Goal: Transaction & Acquisition: Book appointment/travel/reservation

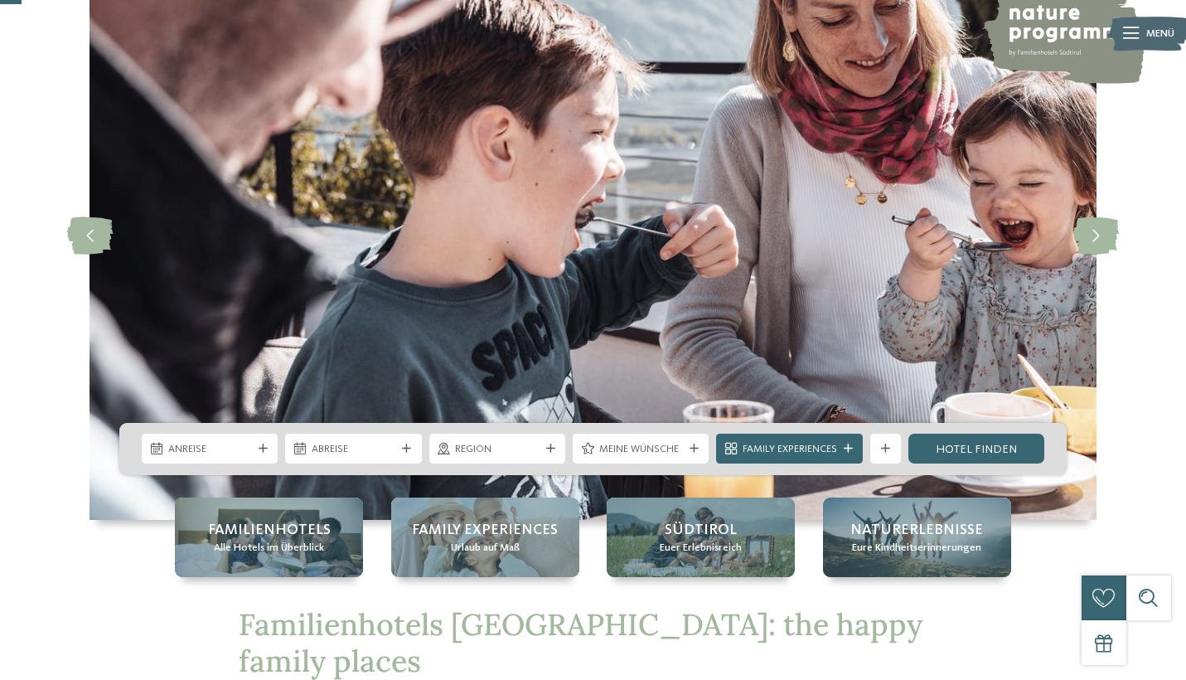
scroll to position [123, 0]
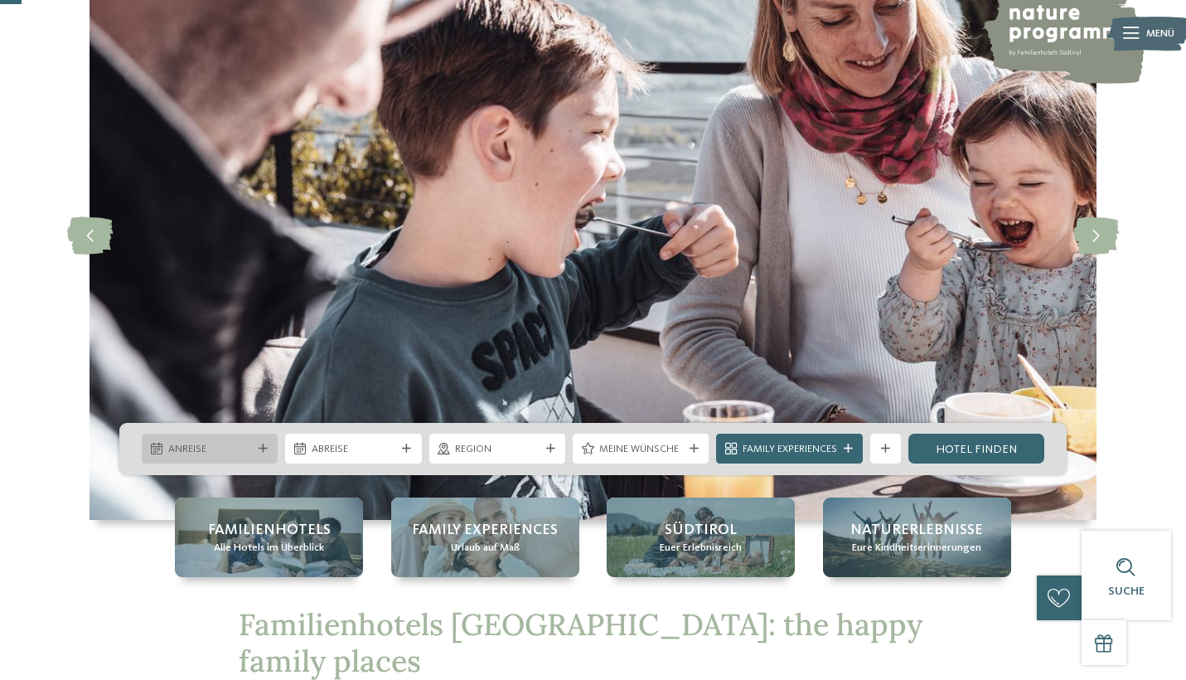
click at [255, 448] on div at bounding box center [262, 448] width 15 height 9
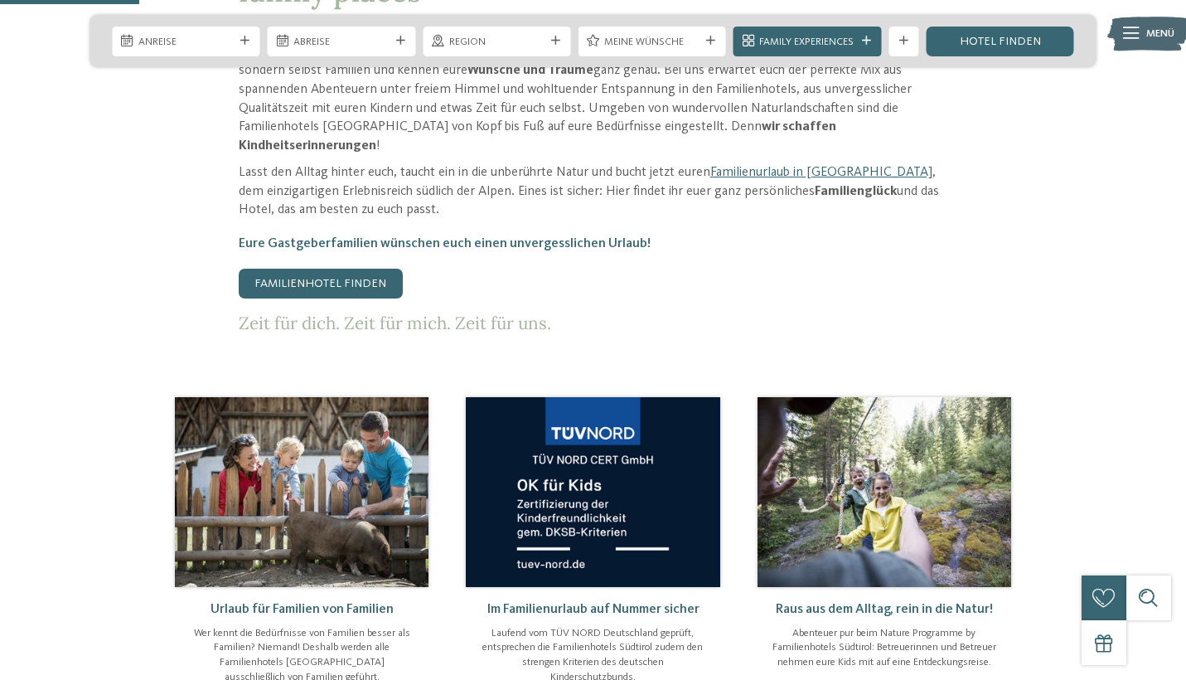
scroll to position [794, 0]
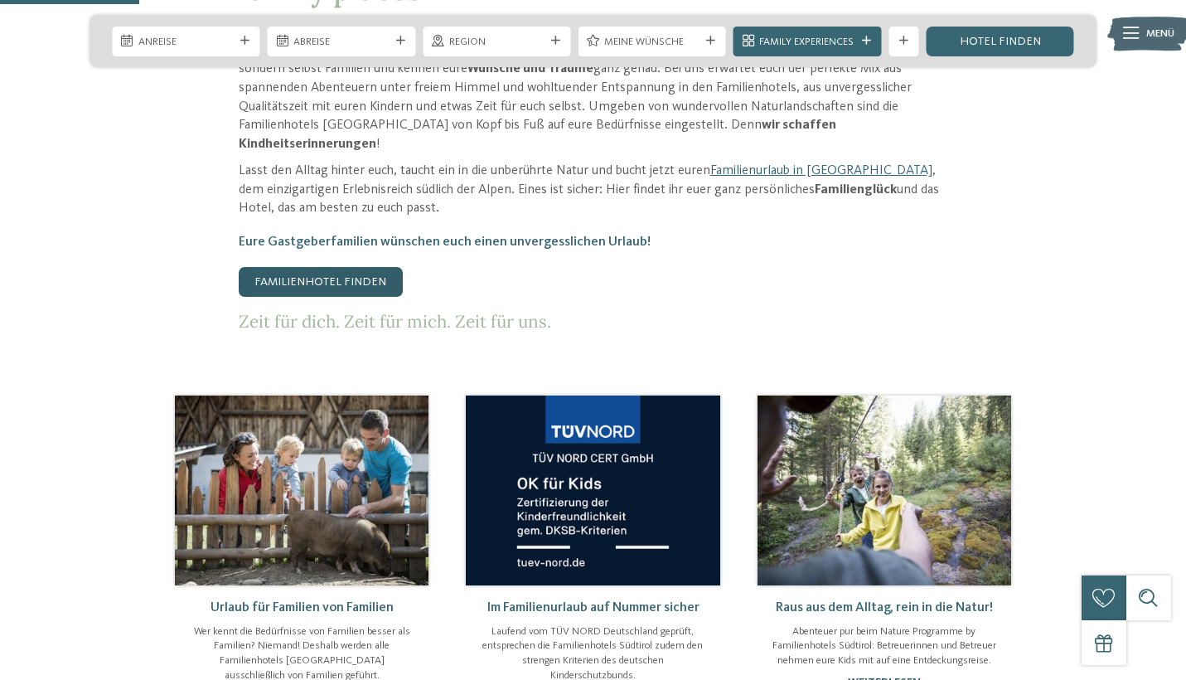
click at [371, 267] on link "Familienhotel finden" at bounding box center [321, 282] width 164 height 30
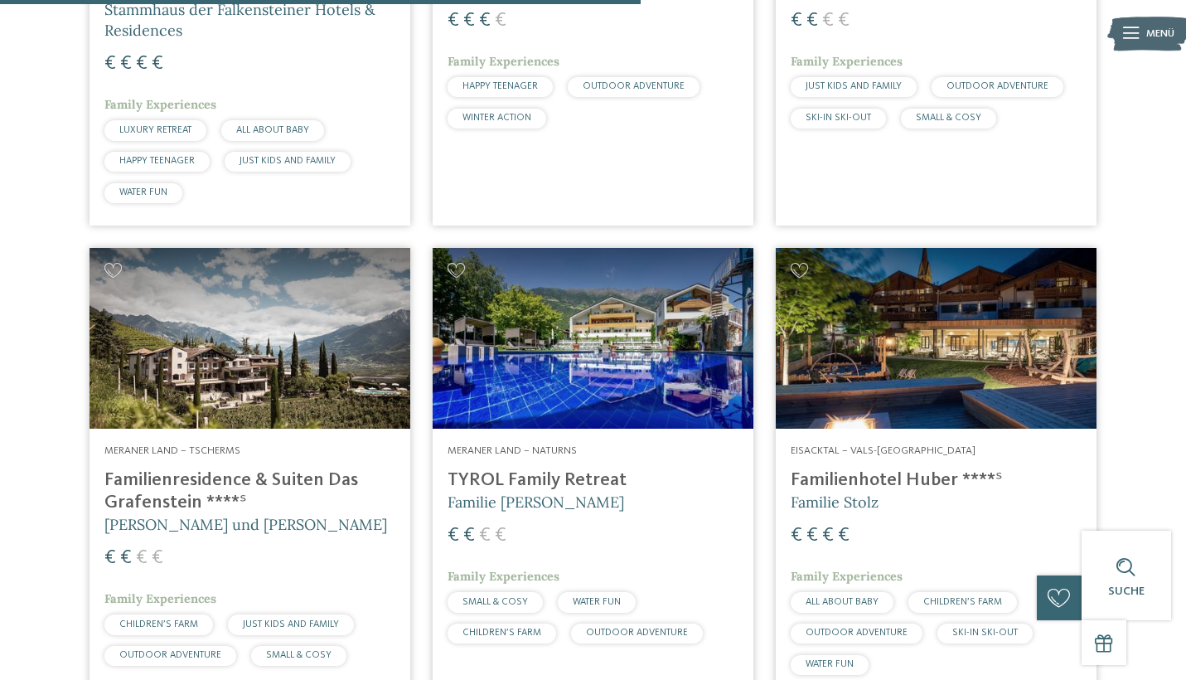
scroll to position [2660, 0]
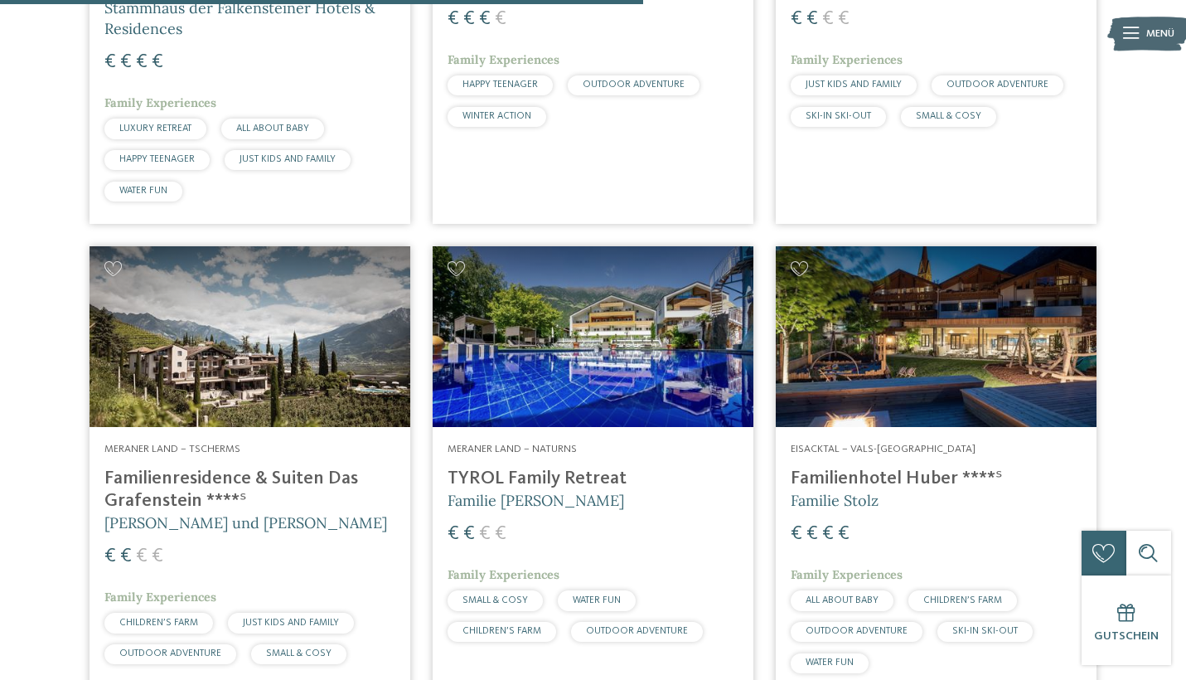
click at [574, 369] on img at bounding box center [593, 336] width 321 height 181
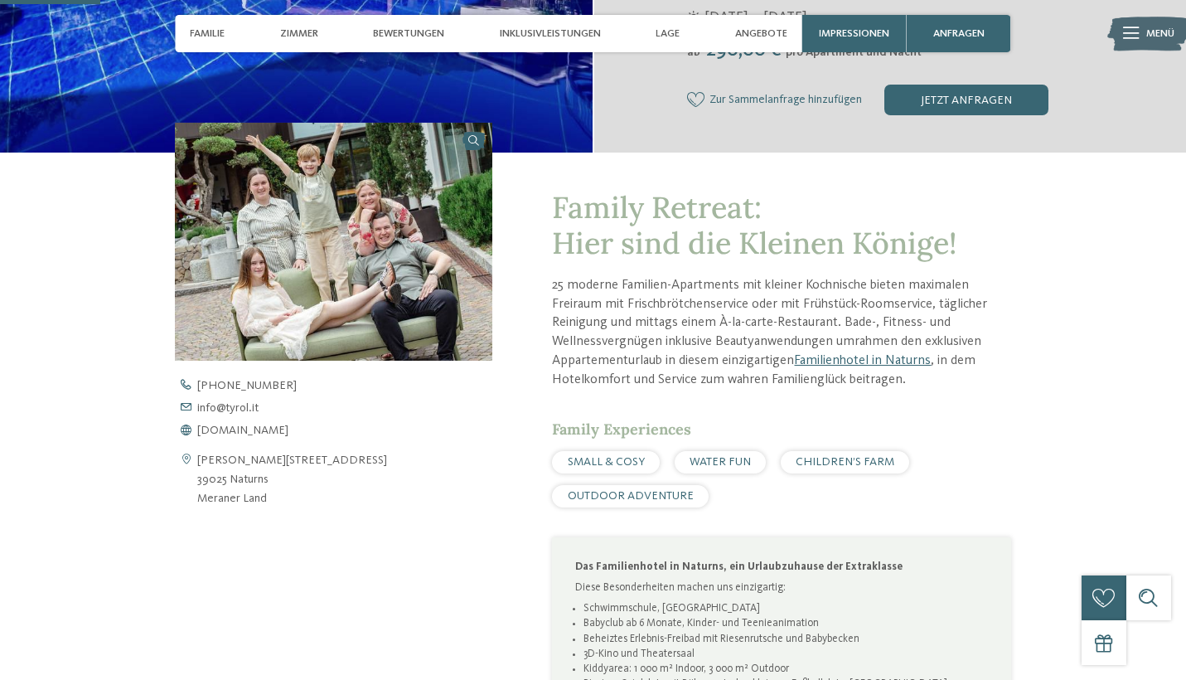
scroll to position [423, 0]
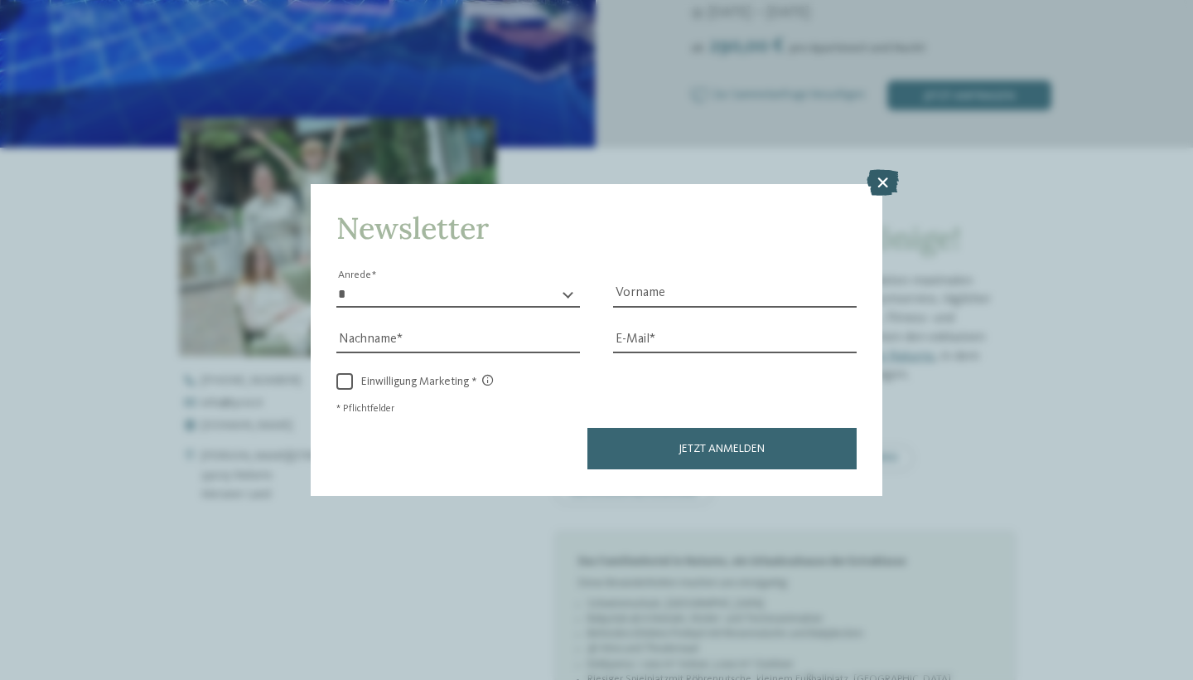
click at [877, 170] on icon at bounding box center [883, 183] width 32 height 27
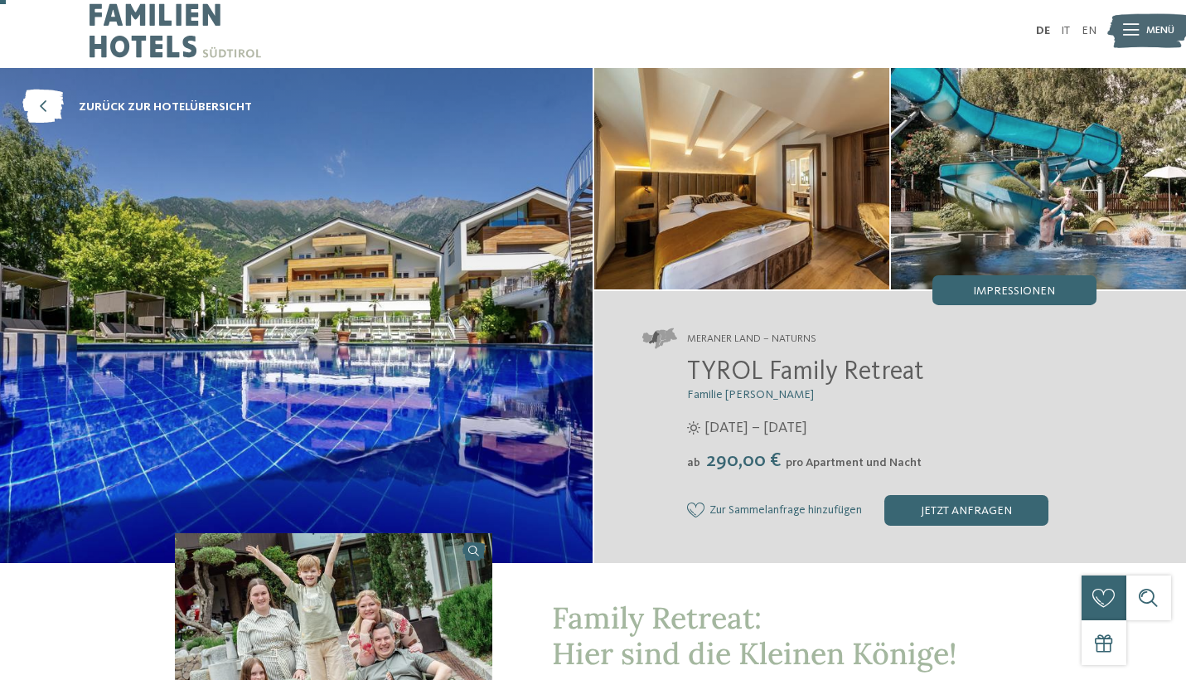
scroll to position [0, 0]
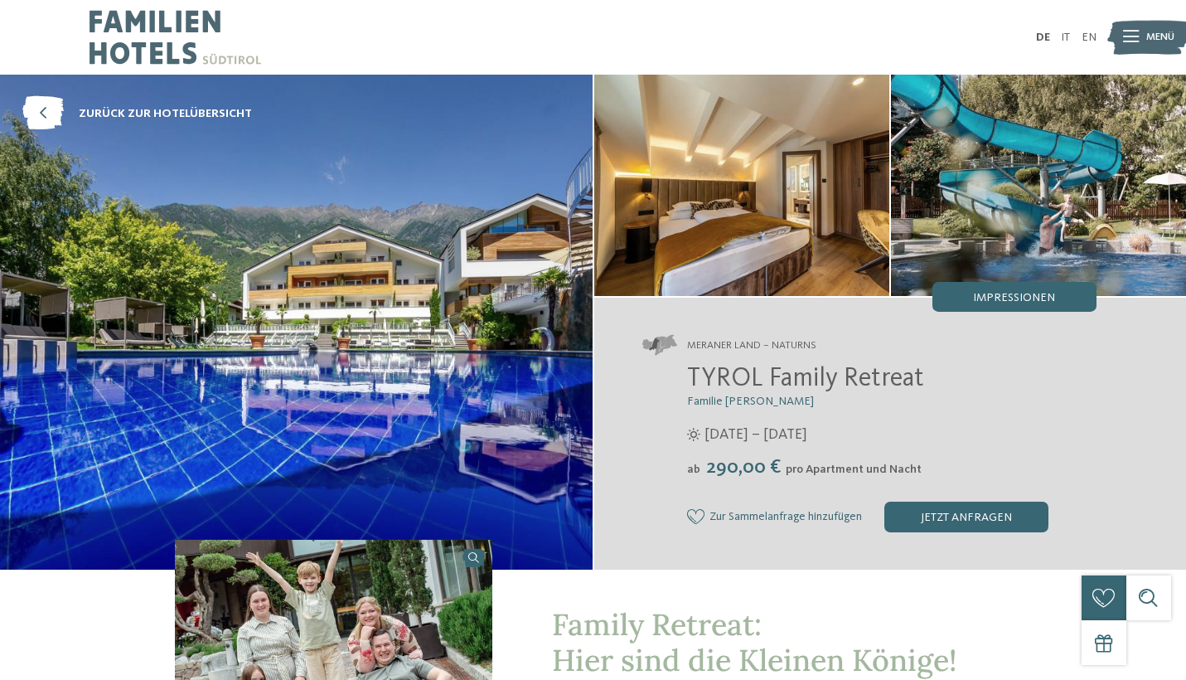
drag, startPoint x: 925, startPoint y: 378, endPoint x: 691, endPoint y: 385, distance: 233.8
click at [691, 385] on h2 "TYROL Family Retreat" at bounding box center [891, 379] width 409 height 31
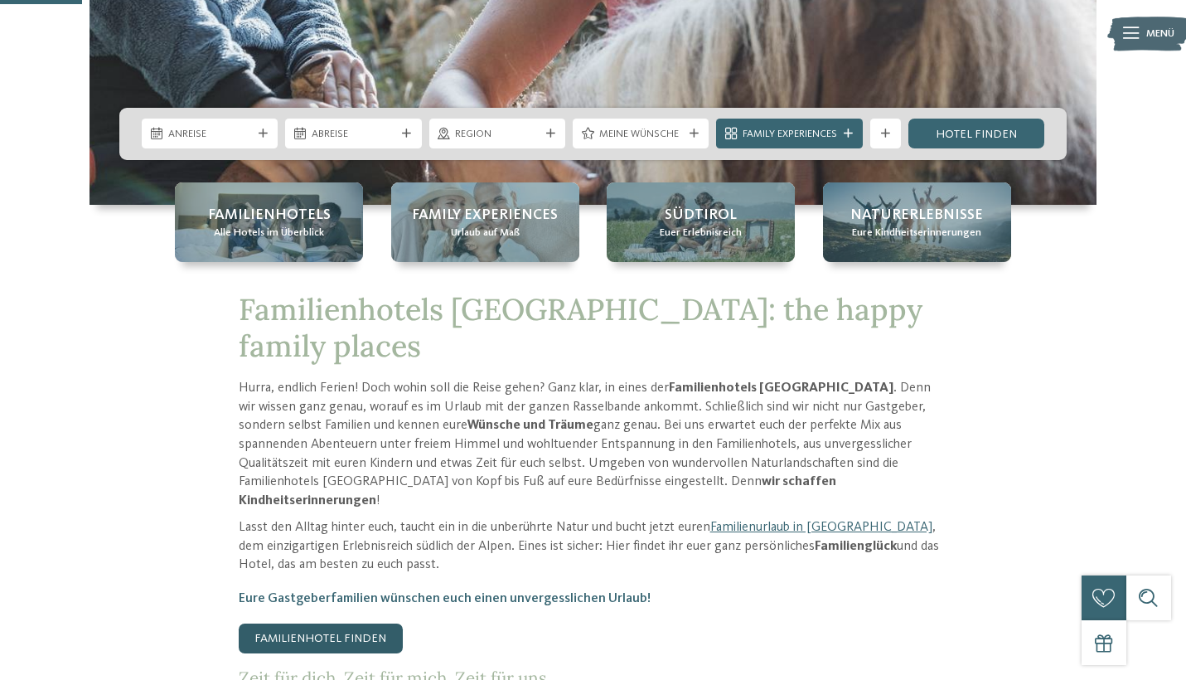
click at [375, 623] on link "Familienhotel finden" at bounding box center [321, 638] width 164 height 30
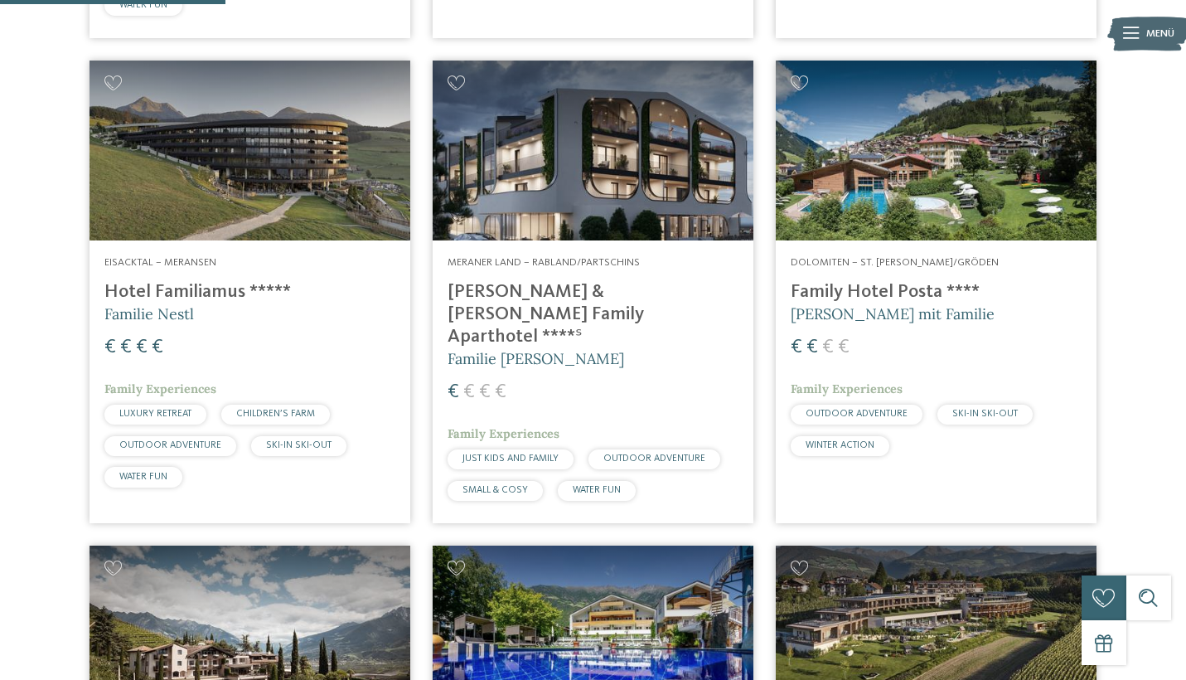
scroll to position [927, 0]
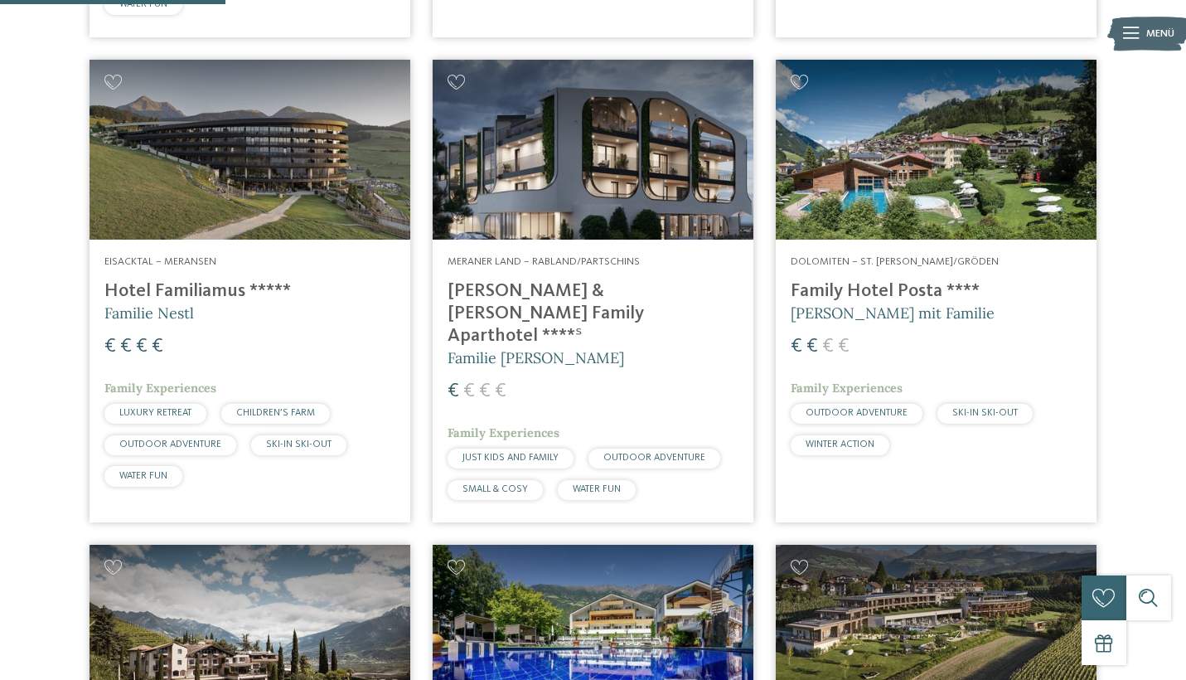
click at [563, 185] on img at bounding box center [593, 150] width 321 height 181
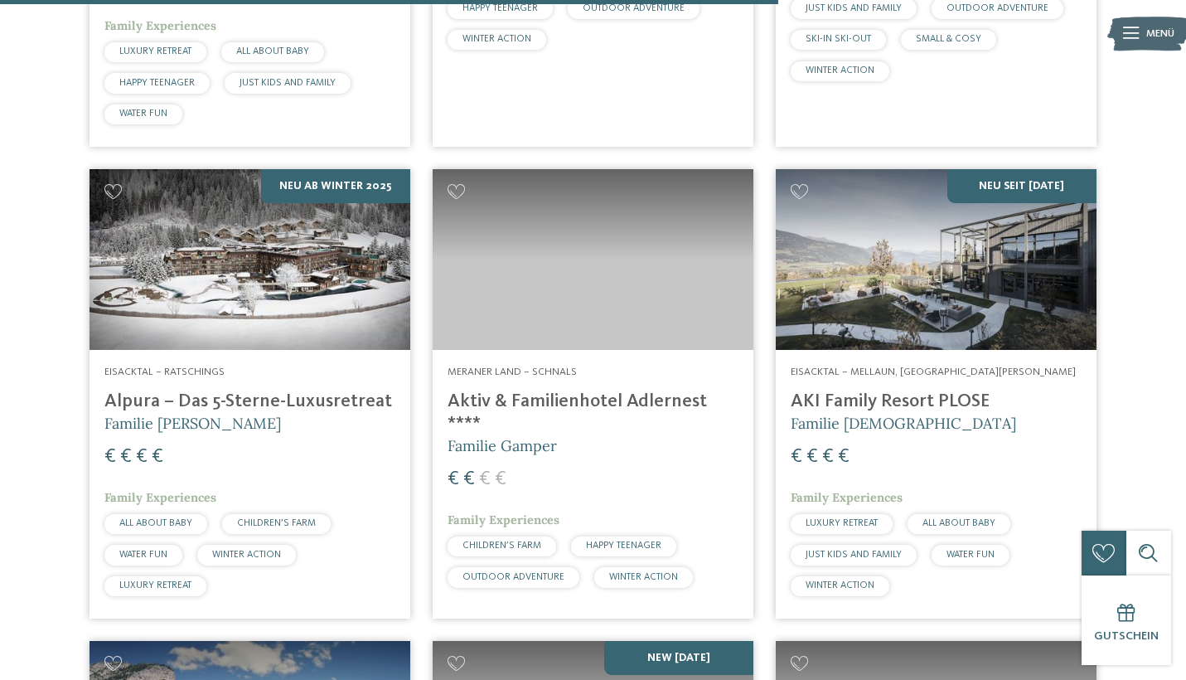
scroll to position [3221, 0]
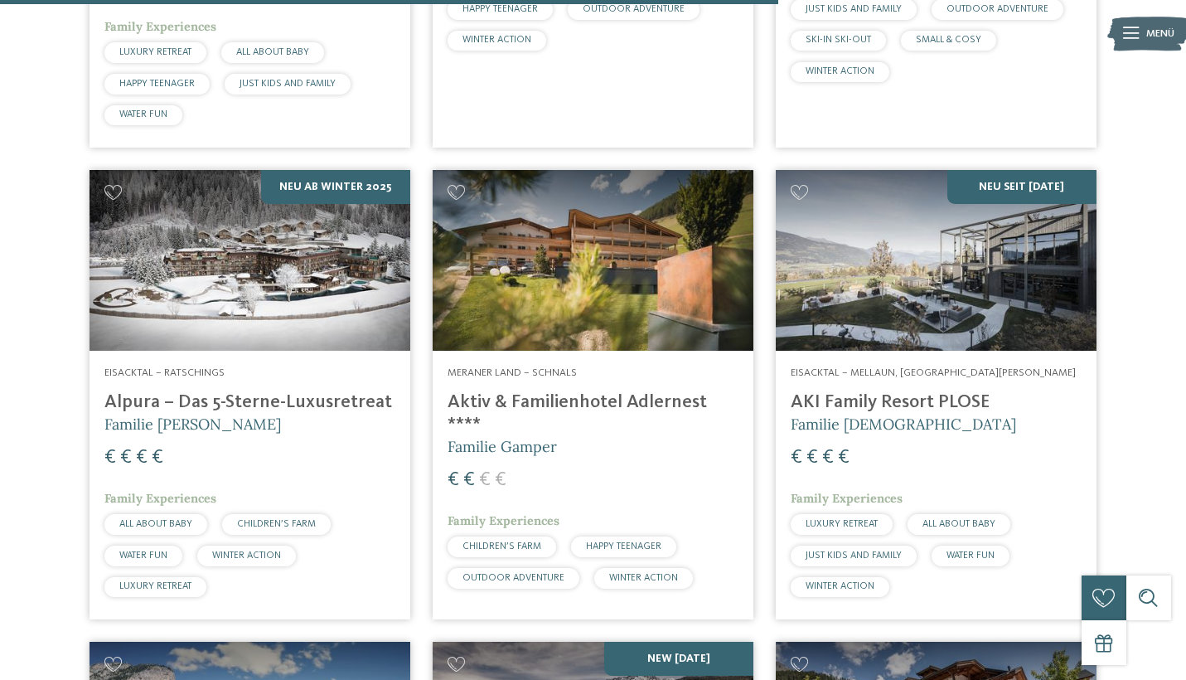
click at [473, 391] on h4 "Aktiv & Familienhotel Adlernest ****" at bounding box center [593, 413] width 291 height 45
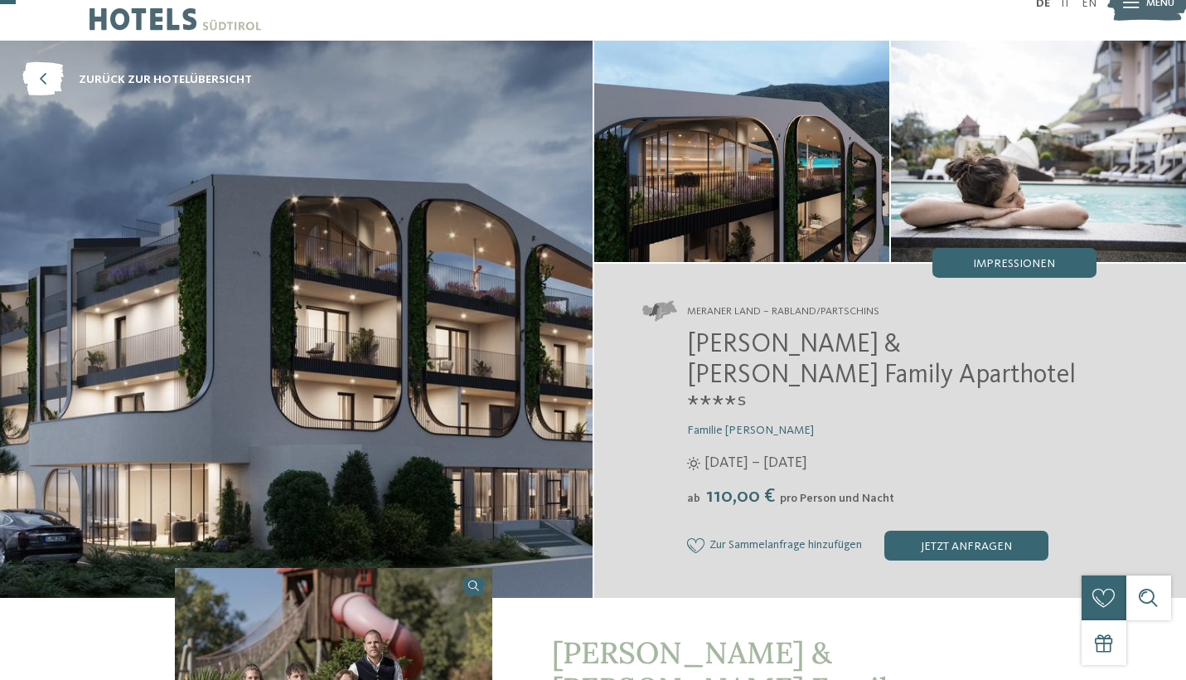
scroll to position [17, 0]
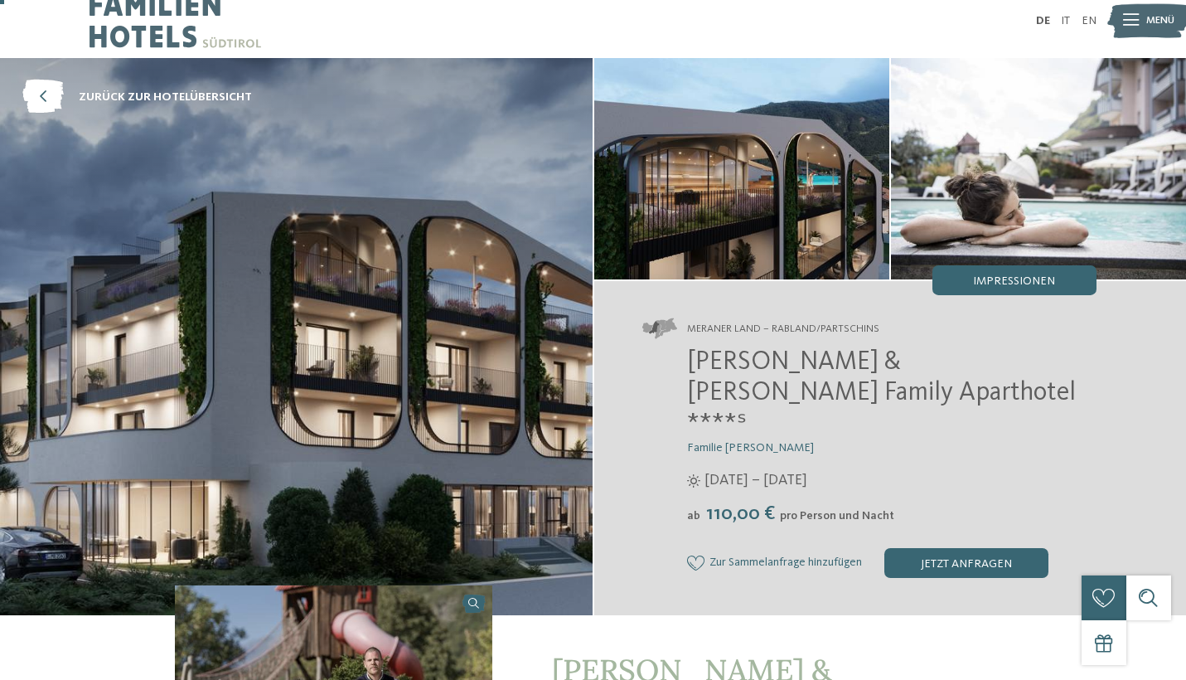
click at [736, 142] on img at bounding box center [741, 168] width 295 height 221
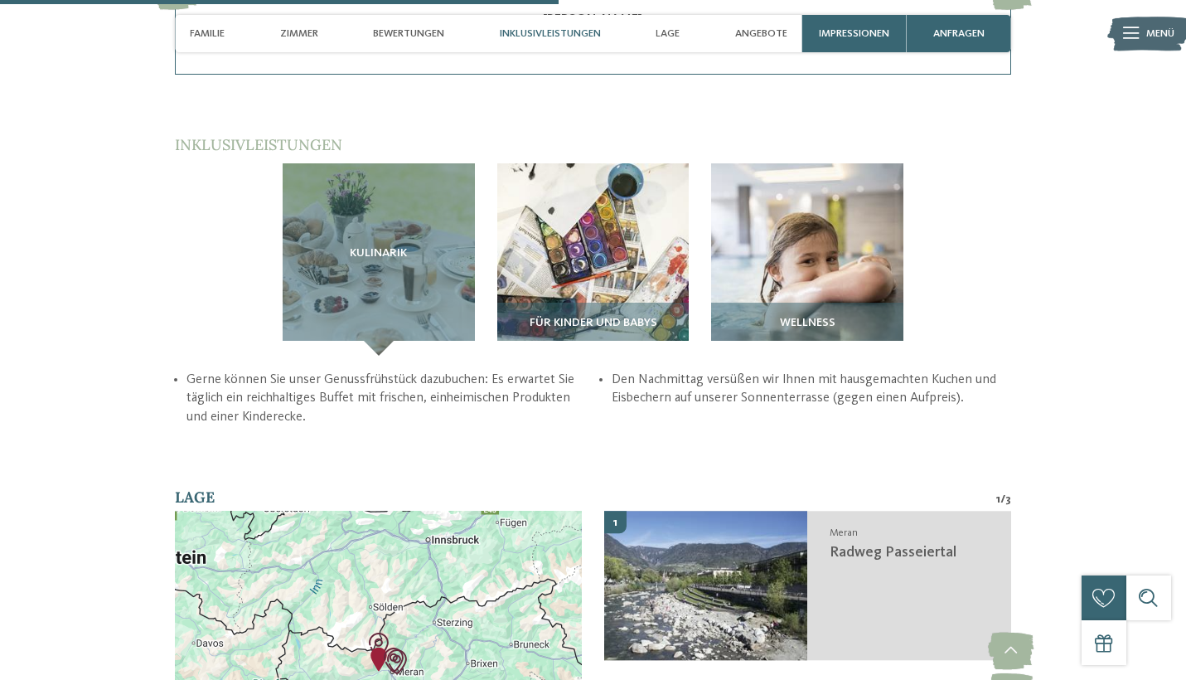
scroll to position [2379, 0]
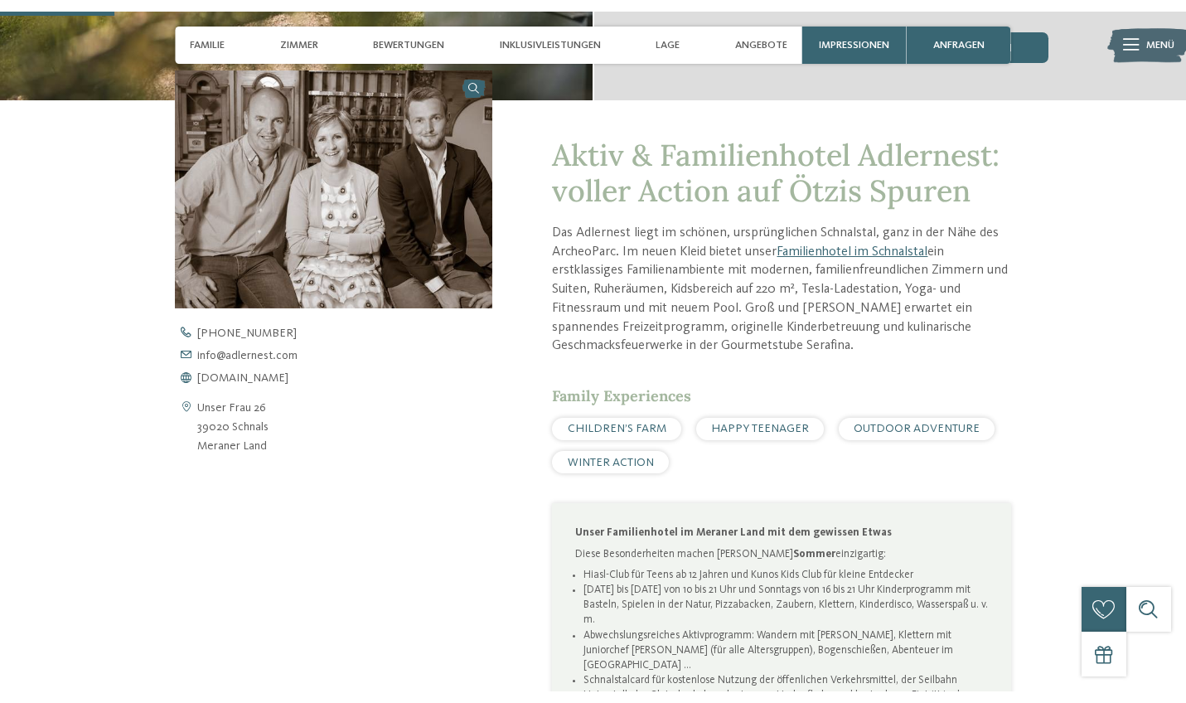
scroll to position [483, 0]
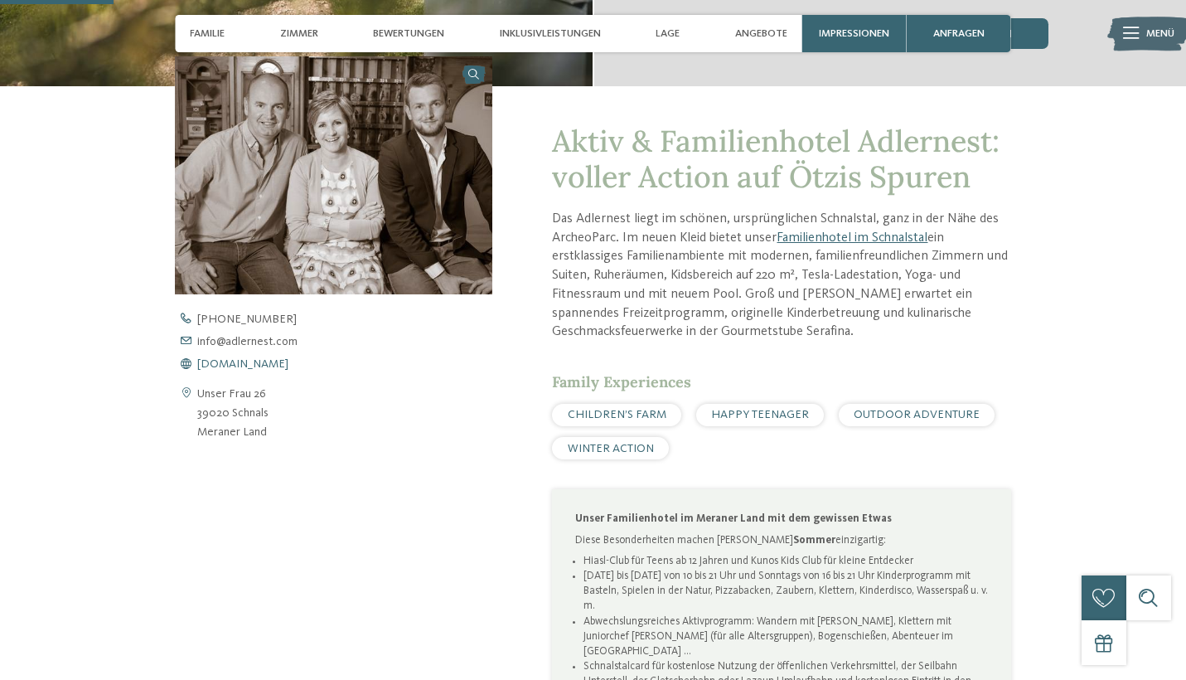
click at [281, 359] on span "www.adlernest.com" at bounding box center [242, 364] width 91 height 12
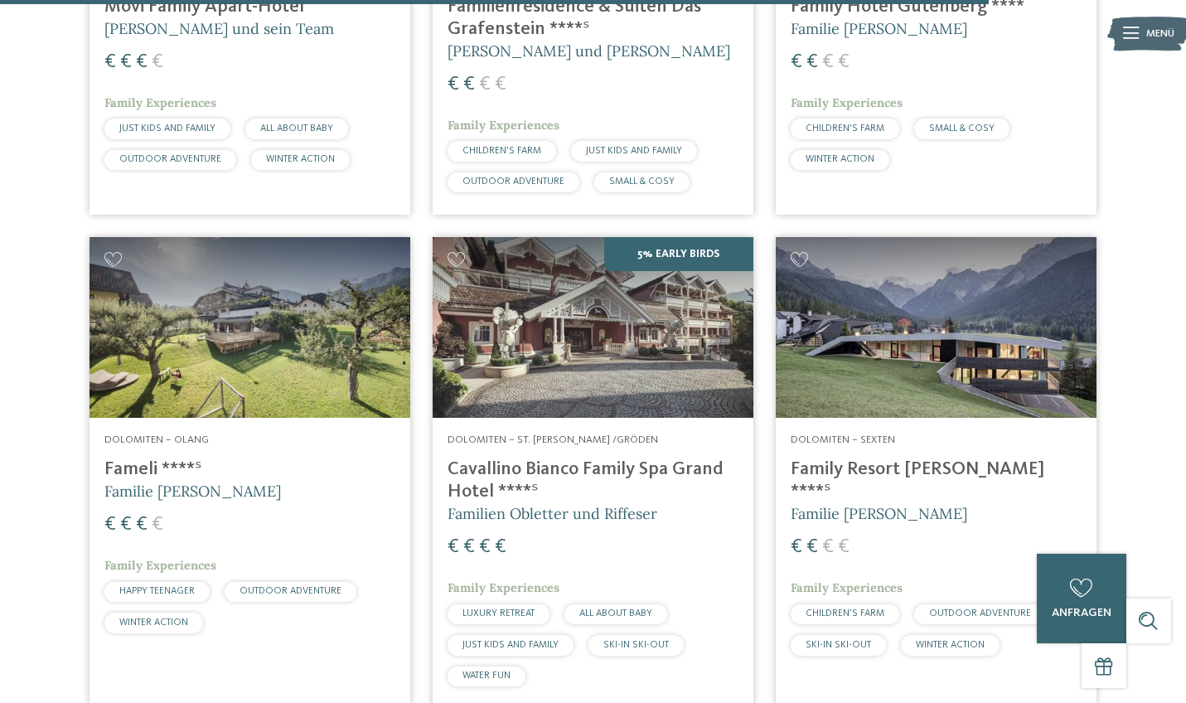
scroll to position [4115, 0]
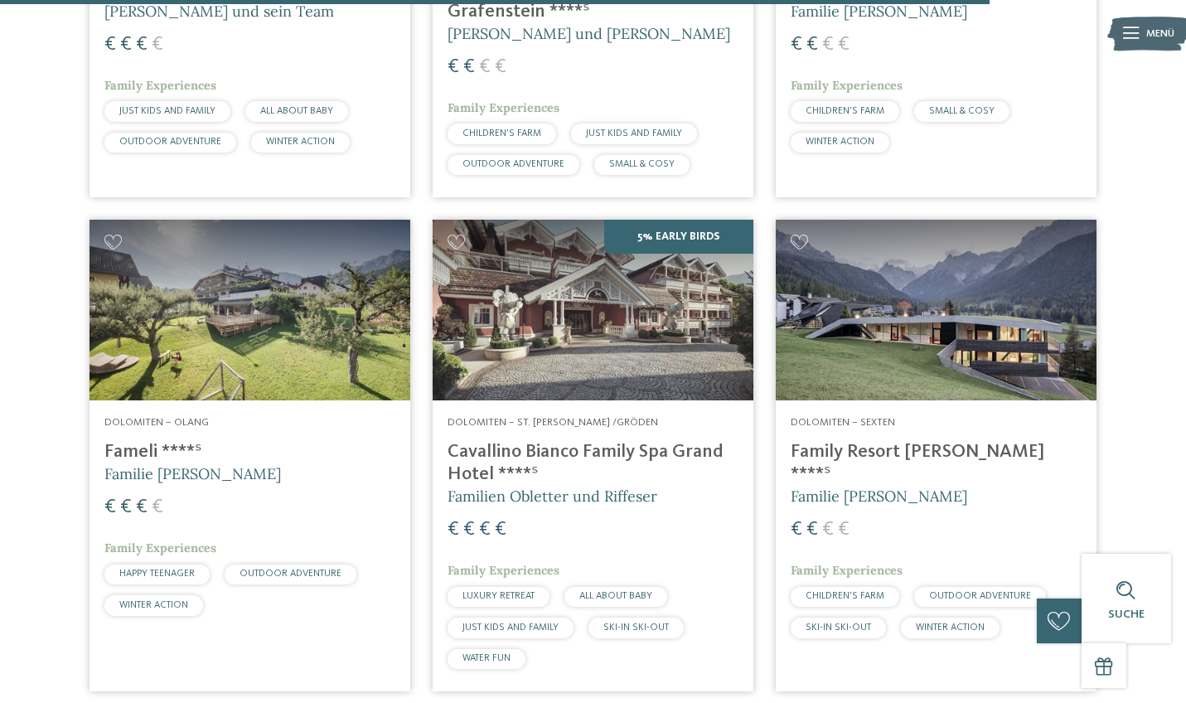
click at [864, 245] on img at bounding box center [936, 310] width 321 height 181
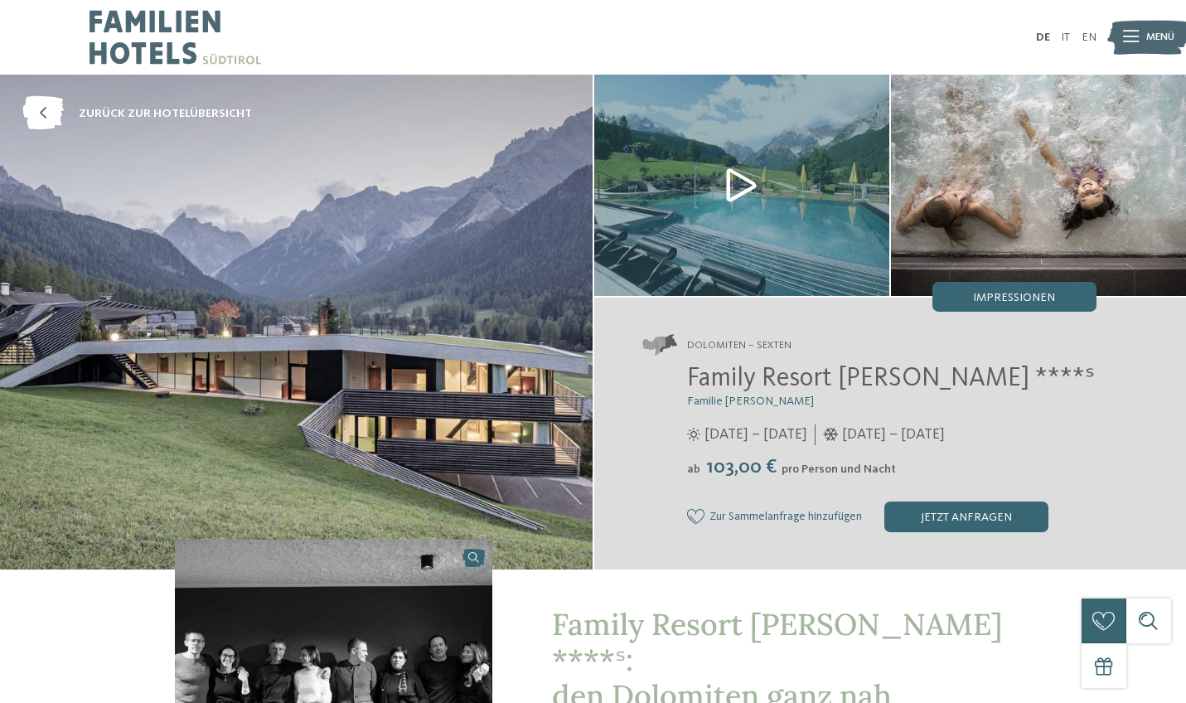
click at [747, 179] on img at bounding box center [741, 185] width 295 height 221
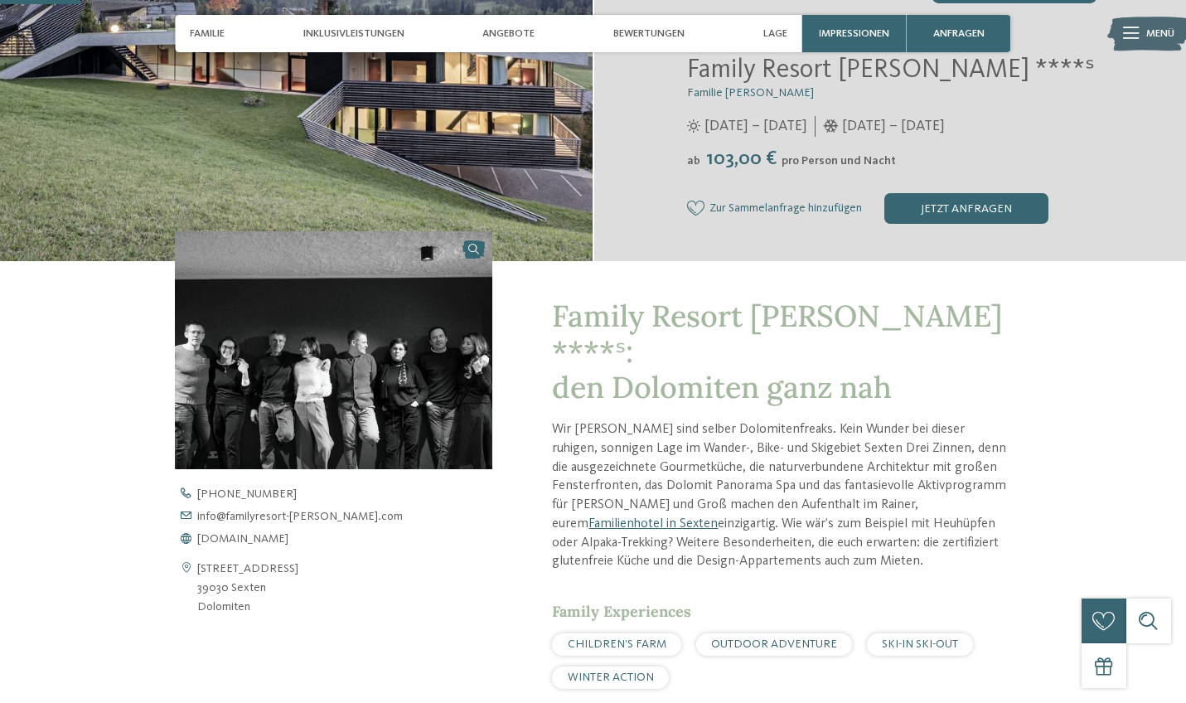
scroll to position [307, 0]
click at [244, 539] on span "www.familyresort-rainer.com" at bounding box center [242, 540] width 91 height 12
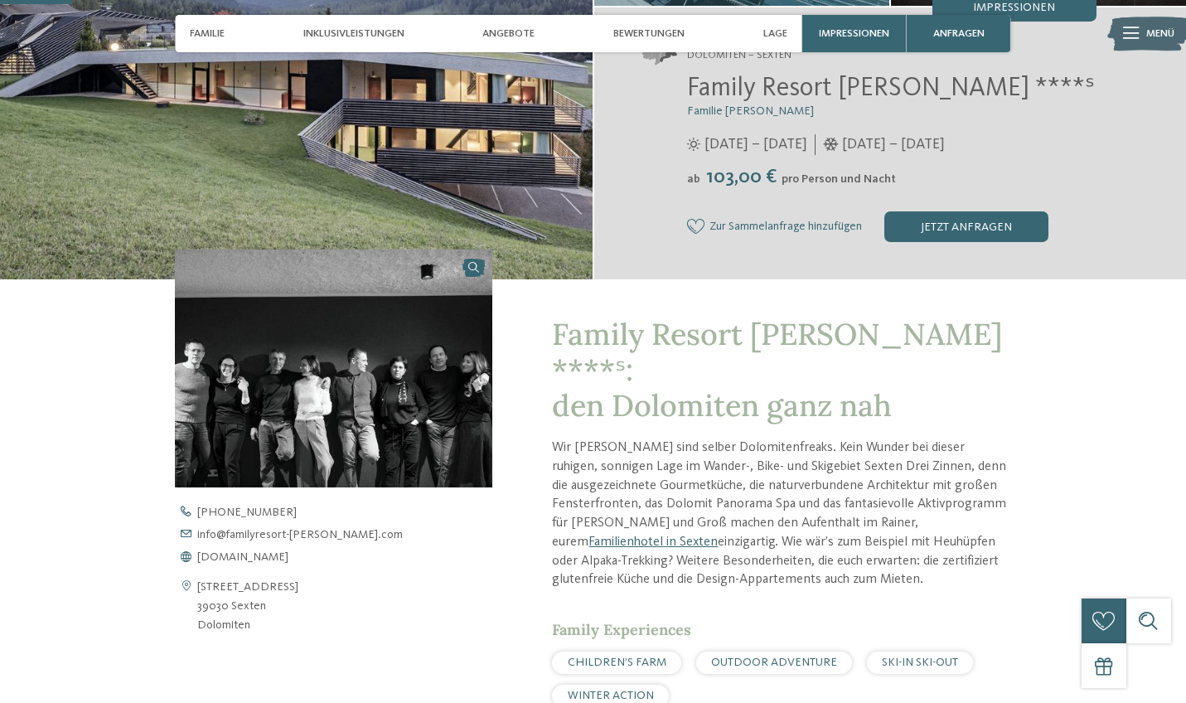
scroll to position [269, 0]
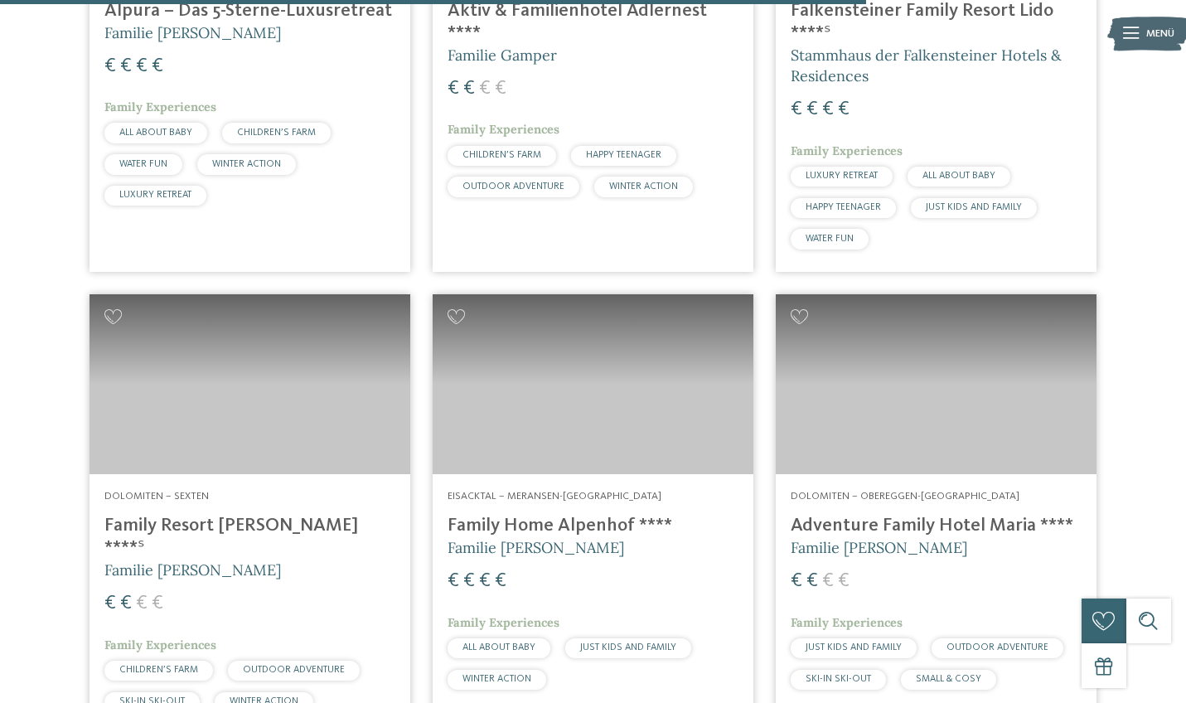
scroll to position [3568, 0]
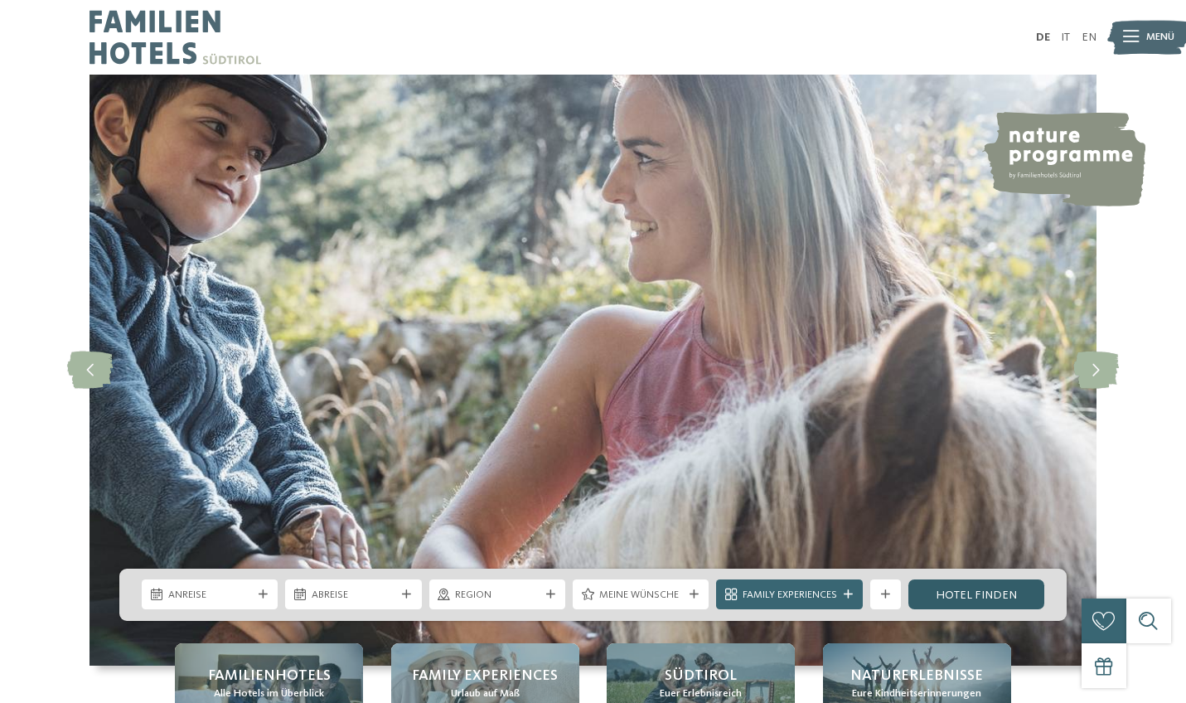
click at [911, 596] on link "Hotel finden" at bounding box center [976, 594] width 136 height 30
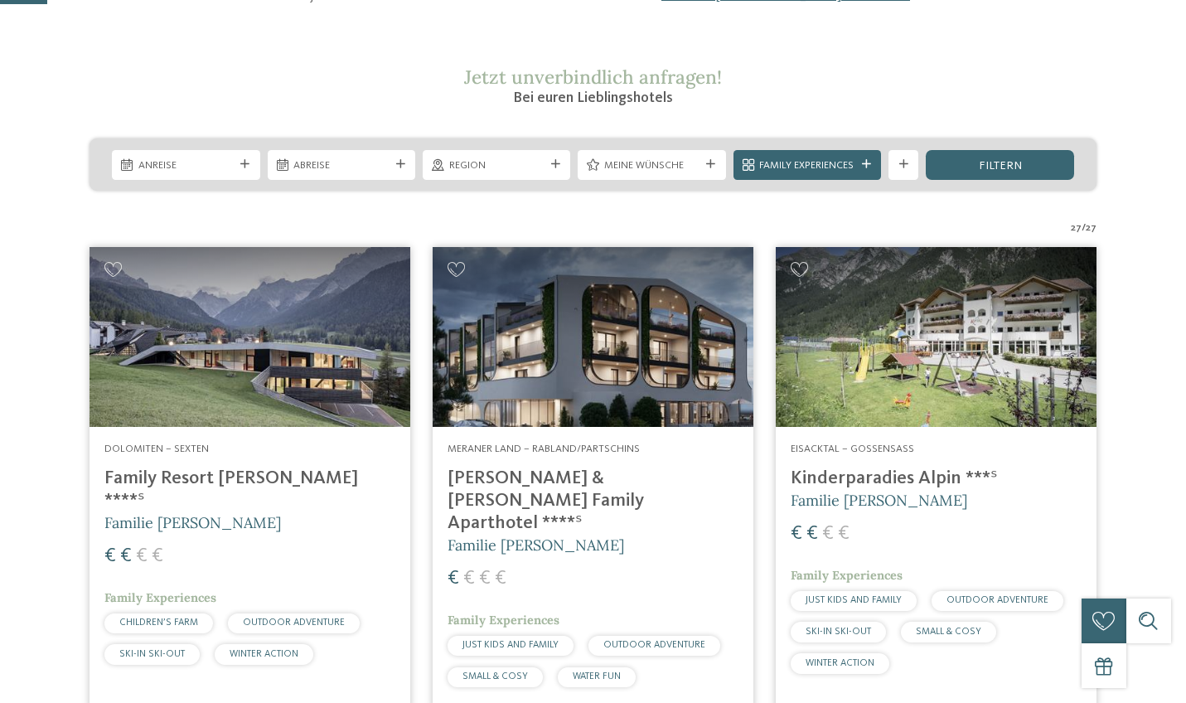
scroll to position [260, 0]
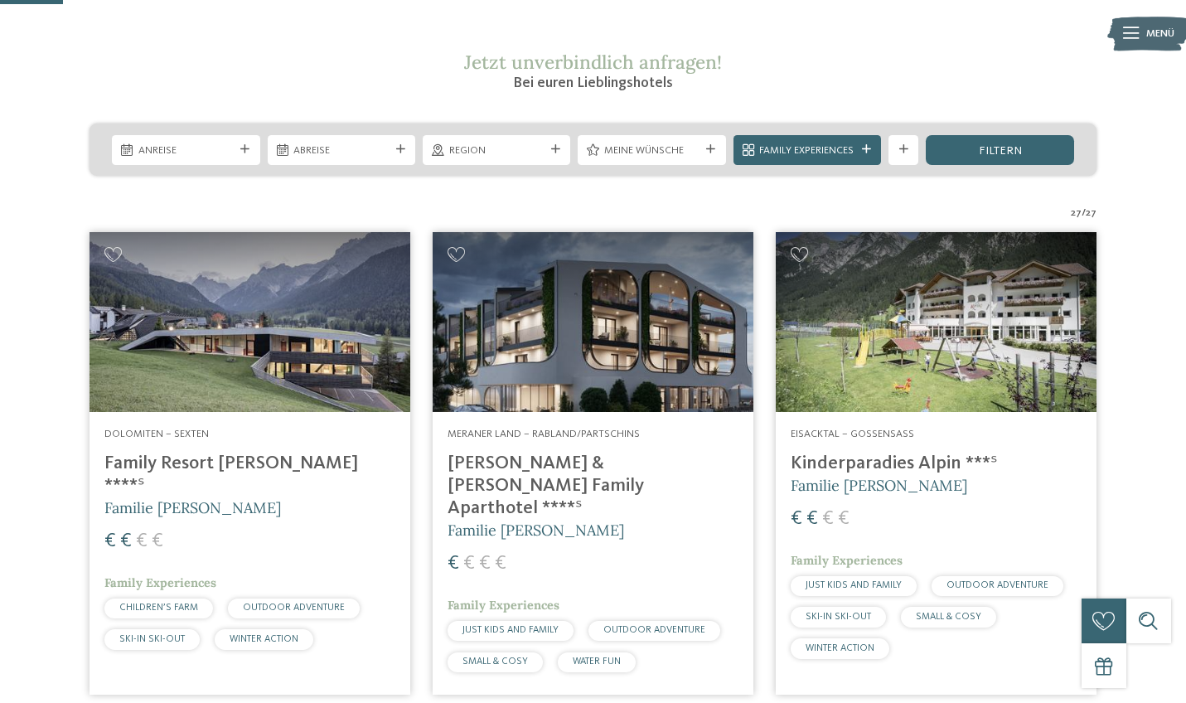
click at [622, 280] on img at bounding box center [593, 322] width 321 height 181
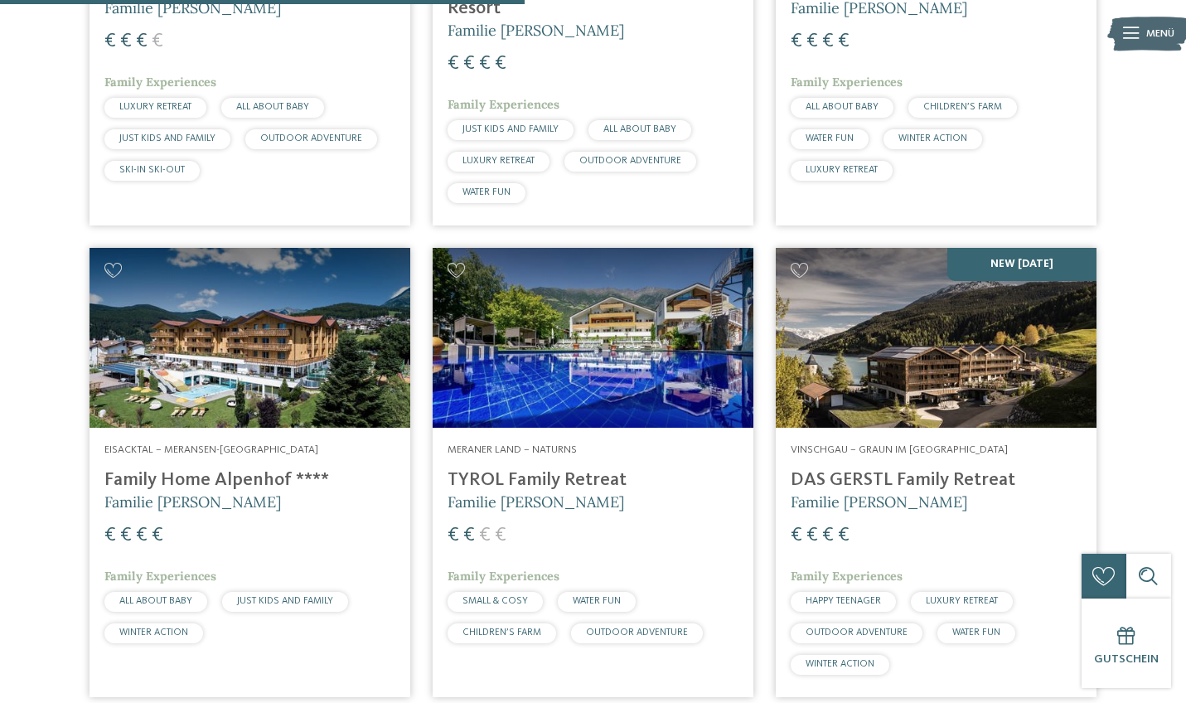
scroll to position [2168, 0]
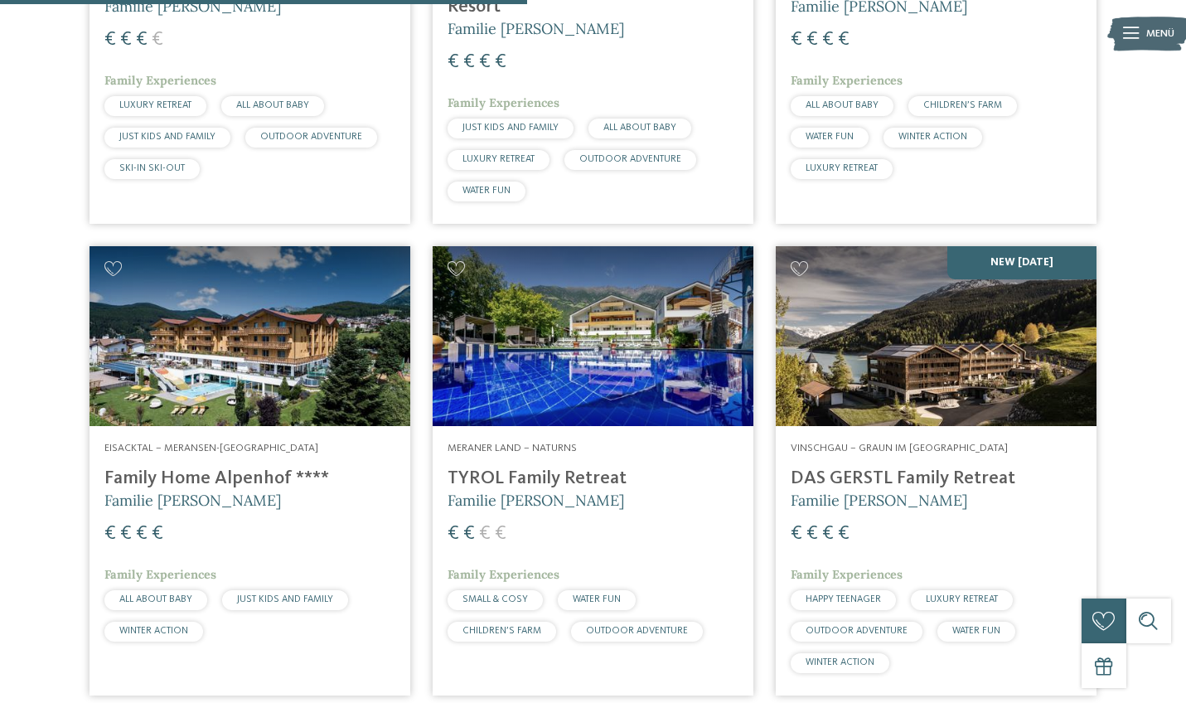
click at [563, 327] on img at bounding box center [593, 336] width 321 height 181
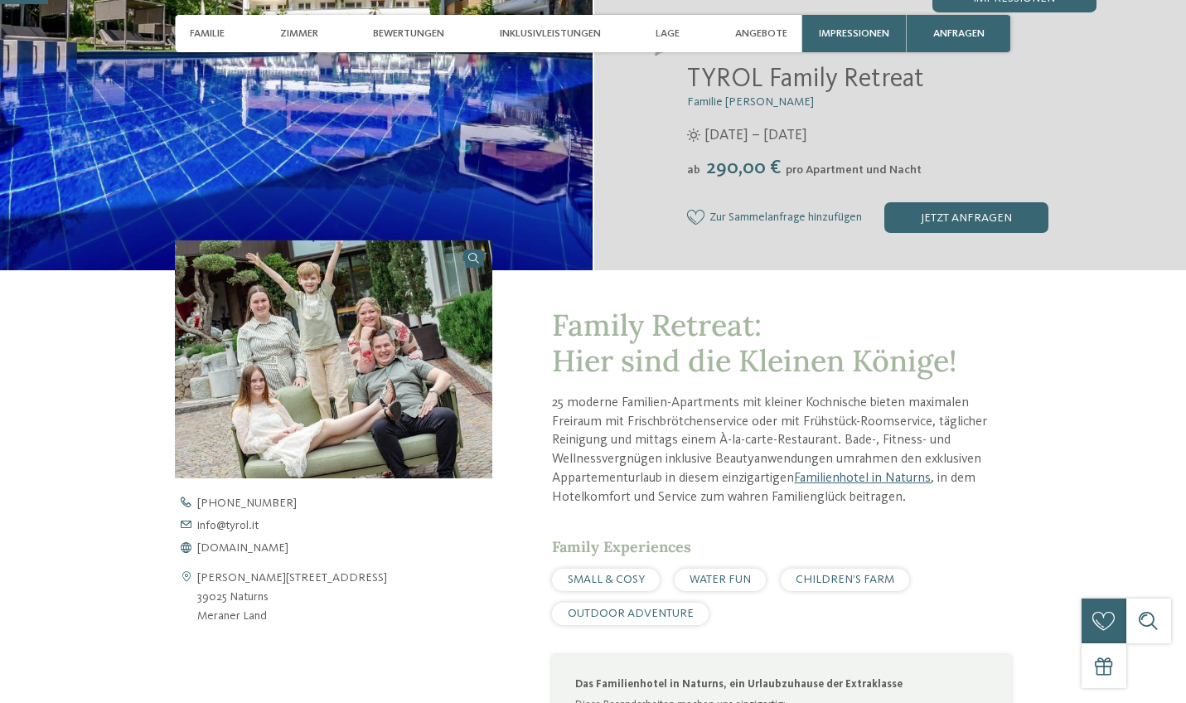
scroll to position [351, 0]
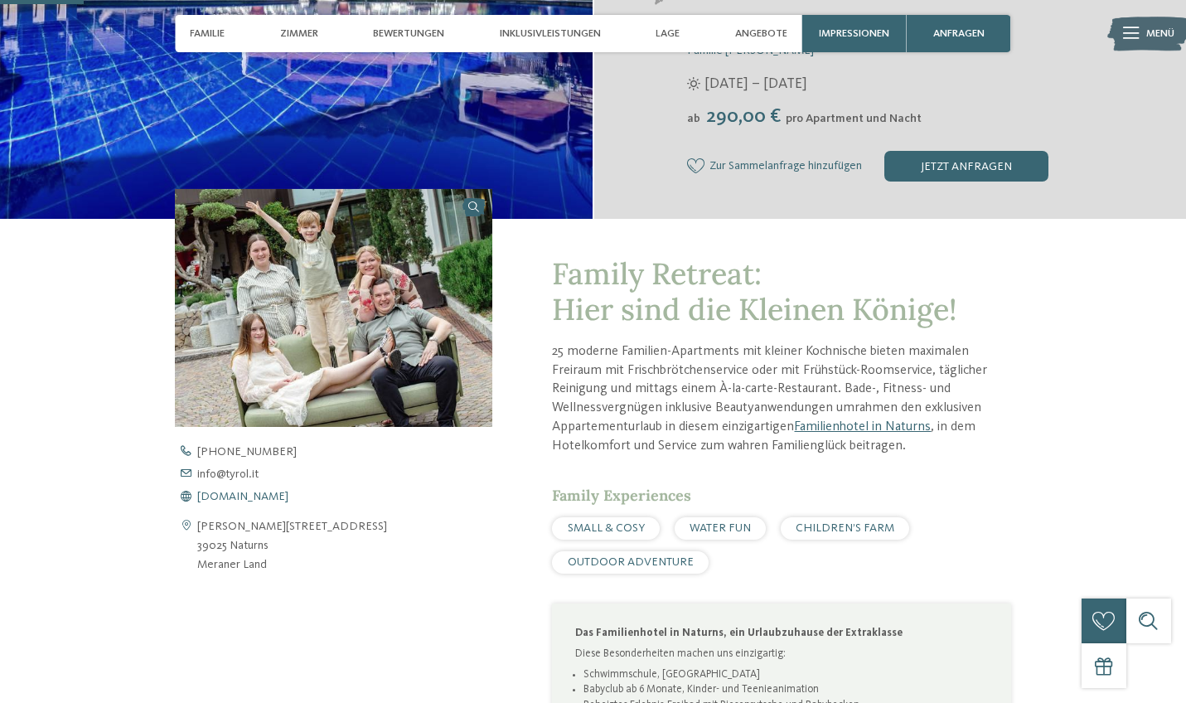
click at [249, 496] on span "[DOMAIN_NAME]" at bounding box center [242, 497] width 91 height 12
